Goal: Task Accomplishment & Management: Use online tool/utility

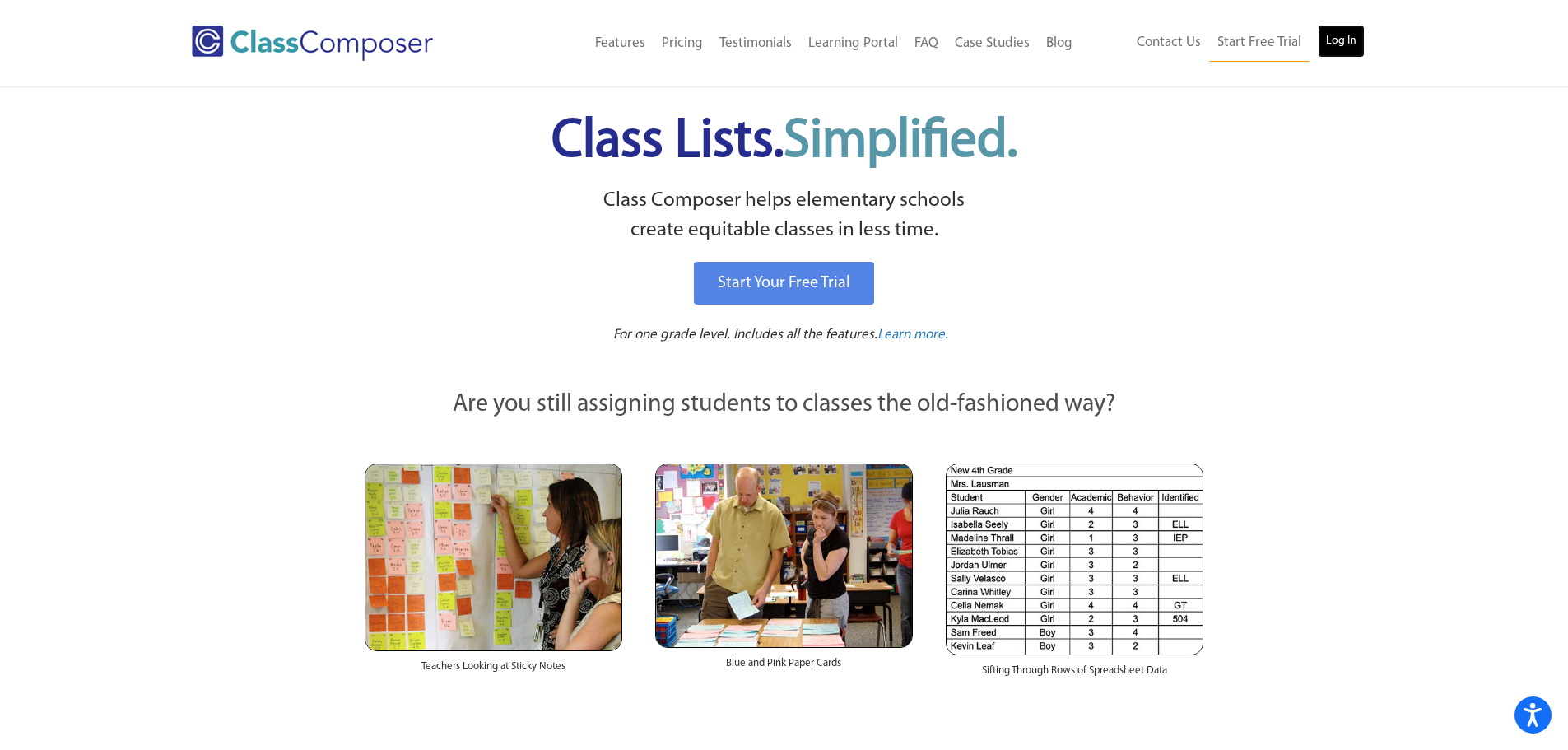
click at [1338, 44] on link "Log In" at bounding box center [1341, 41] width 47 height 33
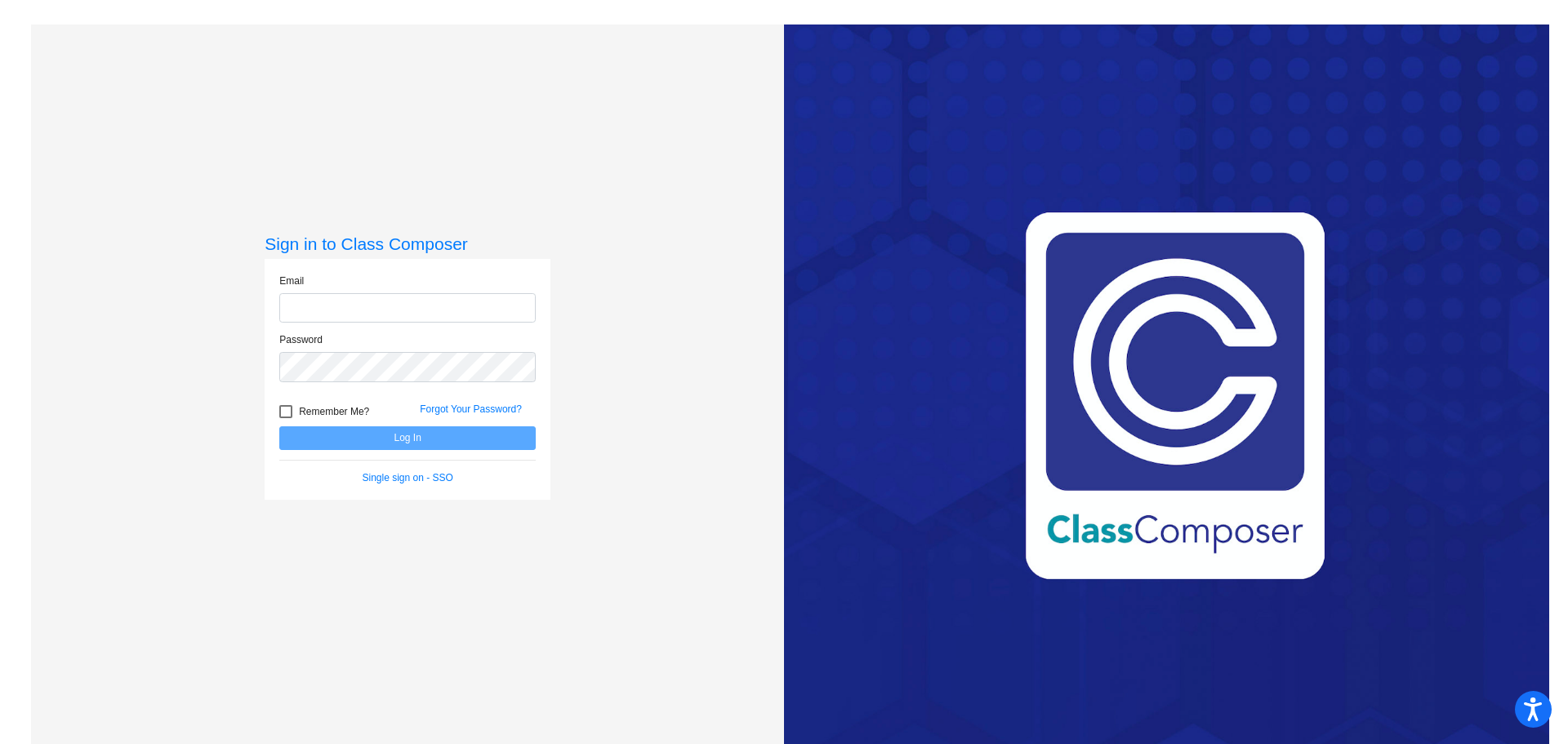
type input "winnea@slcs.us"
click at [437, 430] on button "Log In" at bounding box center [408, 437] width 257 height 24
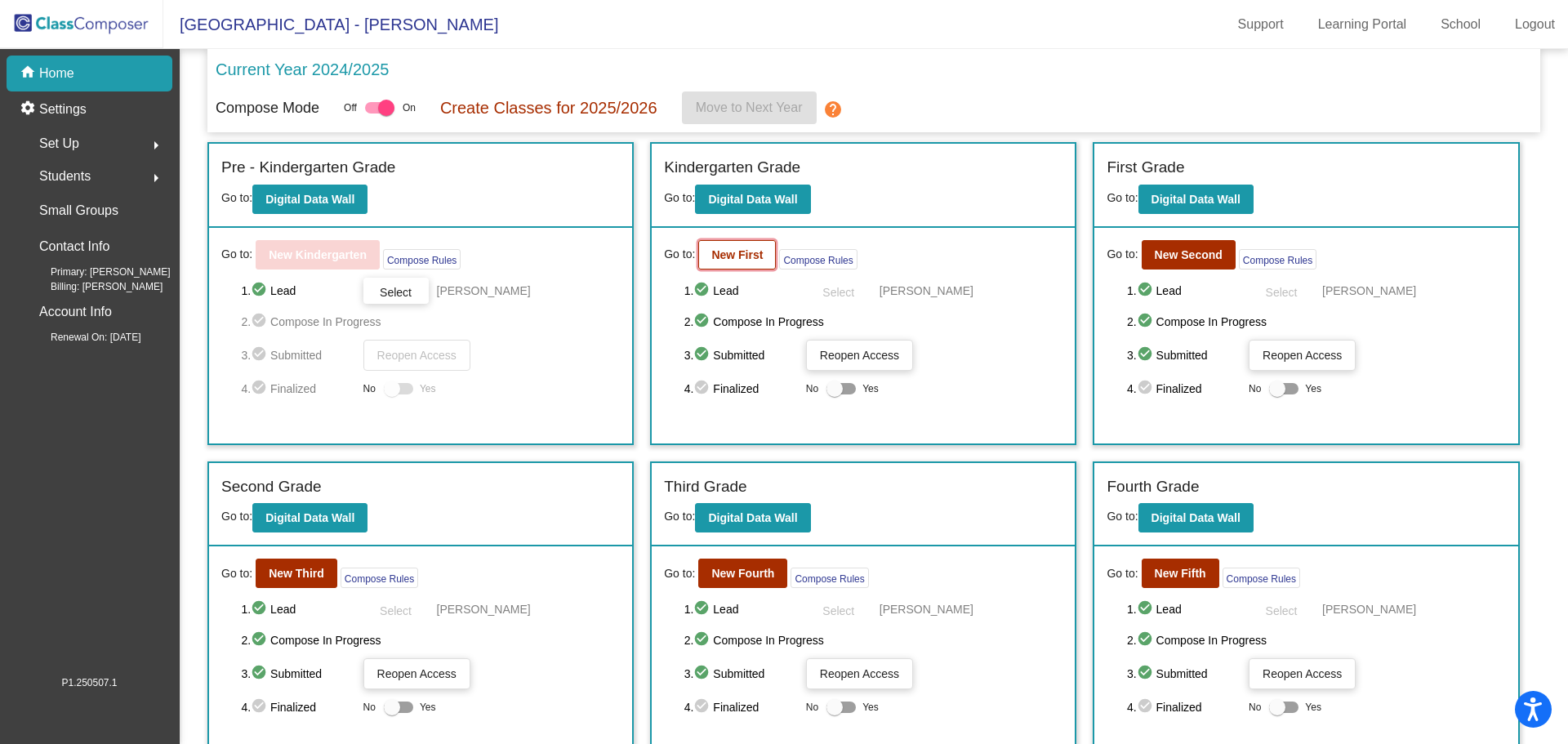
click at [736, 248] on b "New First" at bounding box center [737, 255] width 52 height 13
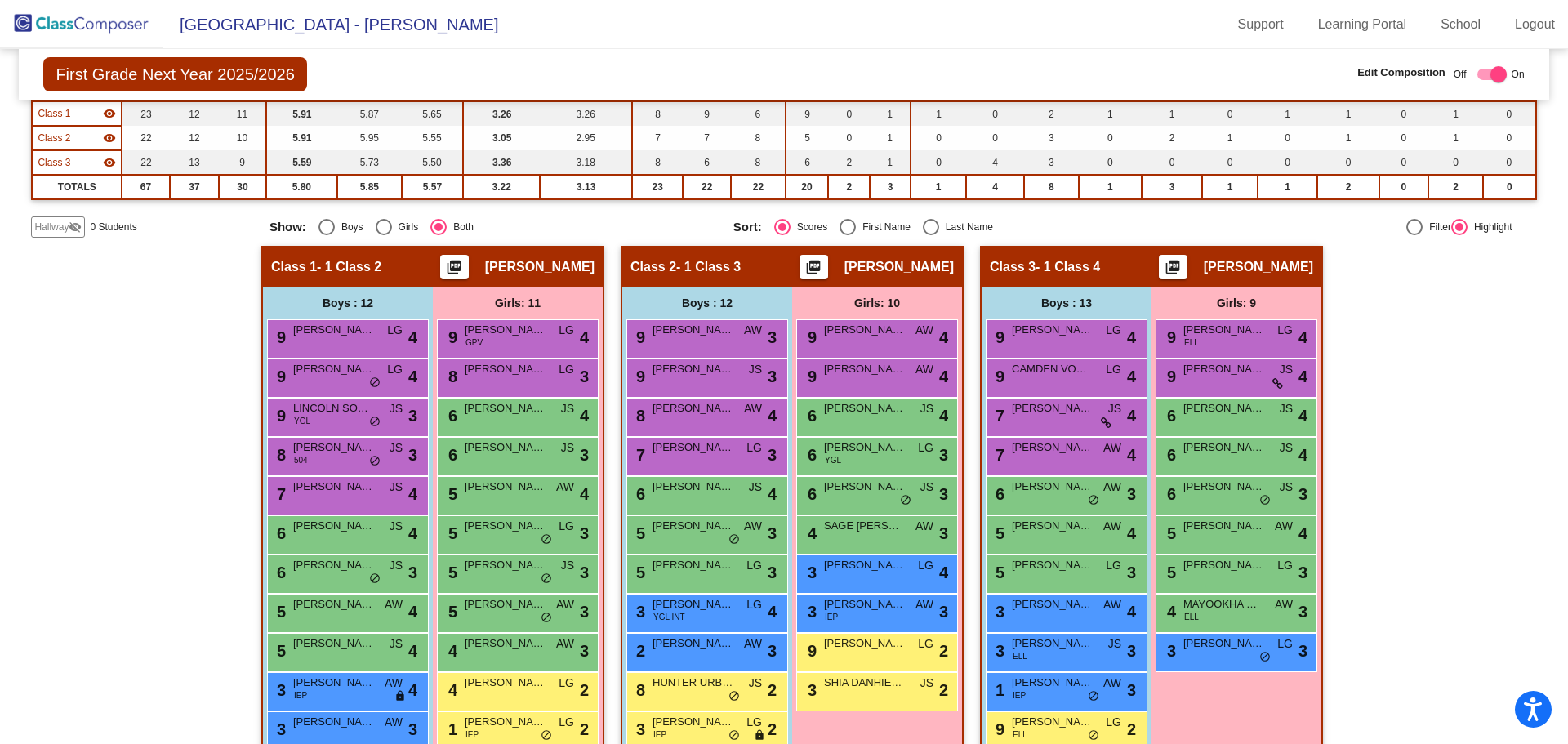
scroll to position [245, 0]
